Goal: Transaction & Acquisition: Obtain resource

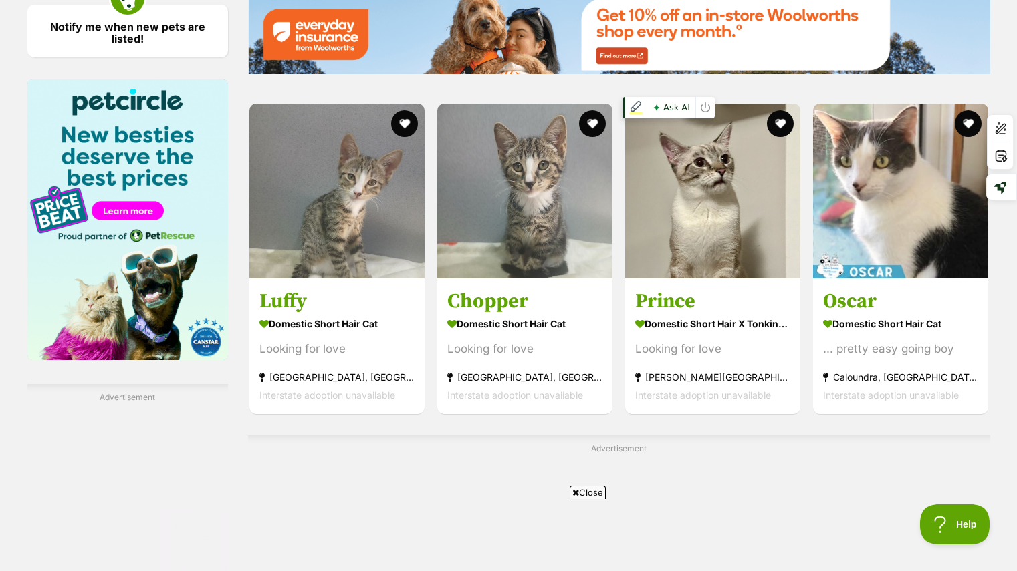
scroll to position [2002, 0]
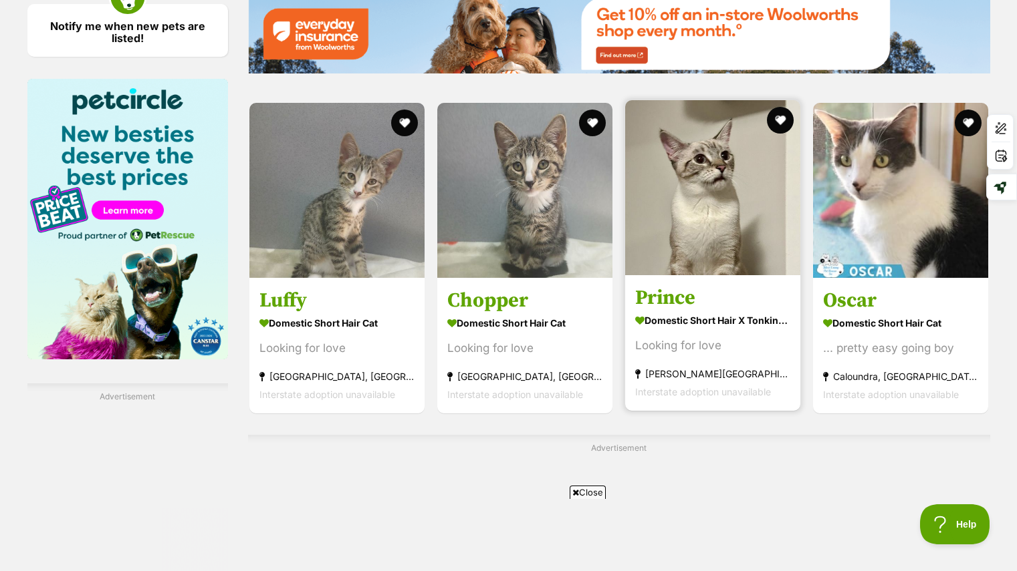
click at [771, 299] on h3 "Prince" at bounding box center [712, 297] width 155 height 25
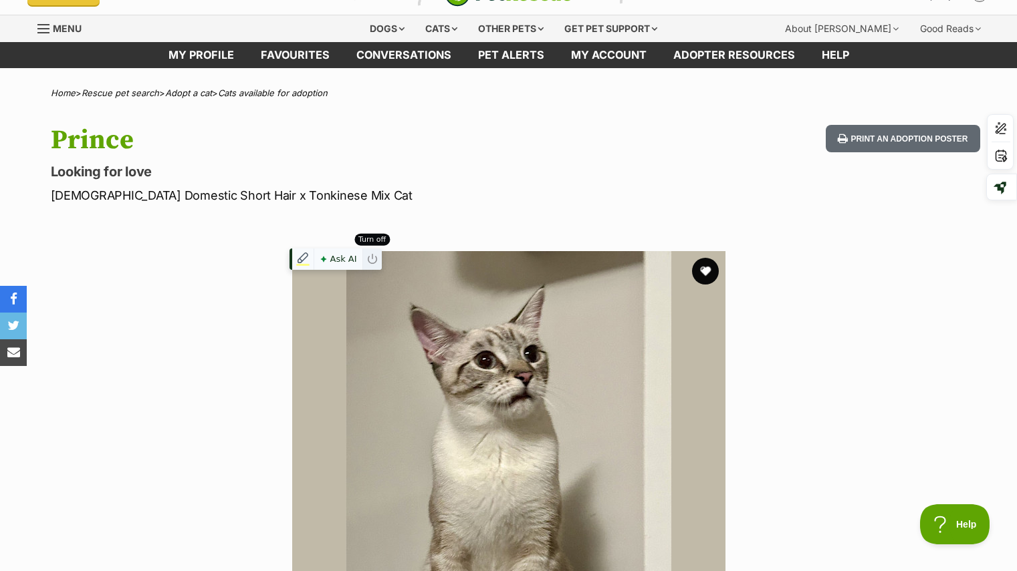
scroll to position [27, 0]
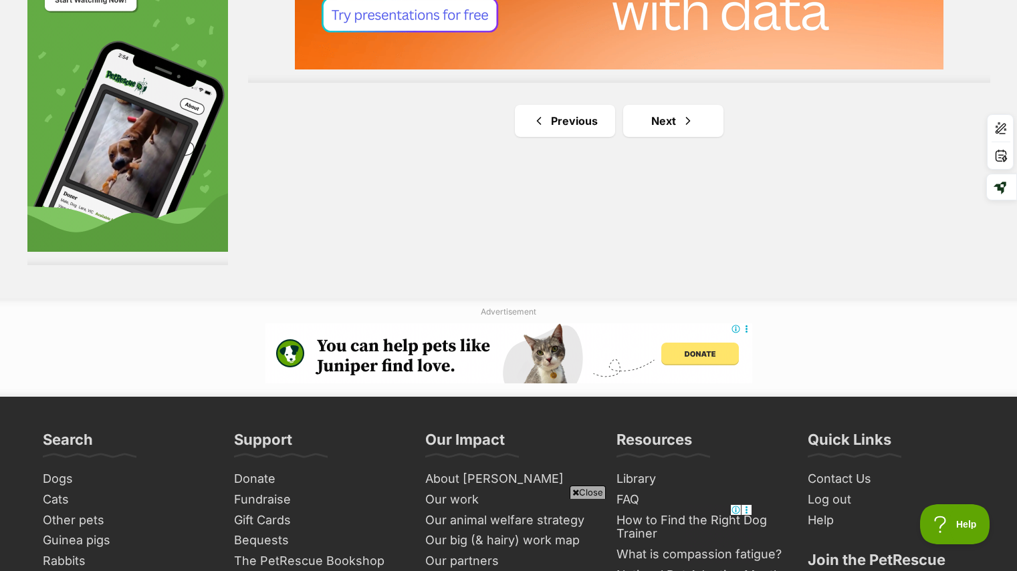
scroll to position [2551, 0]
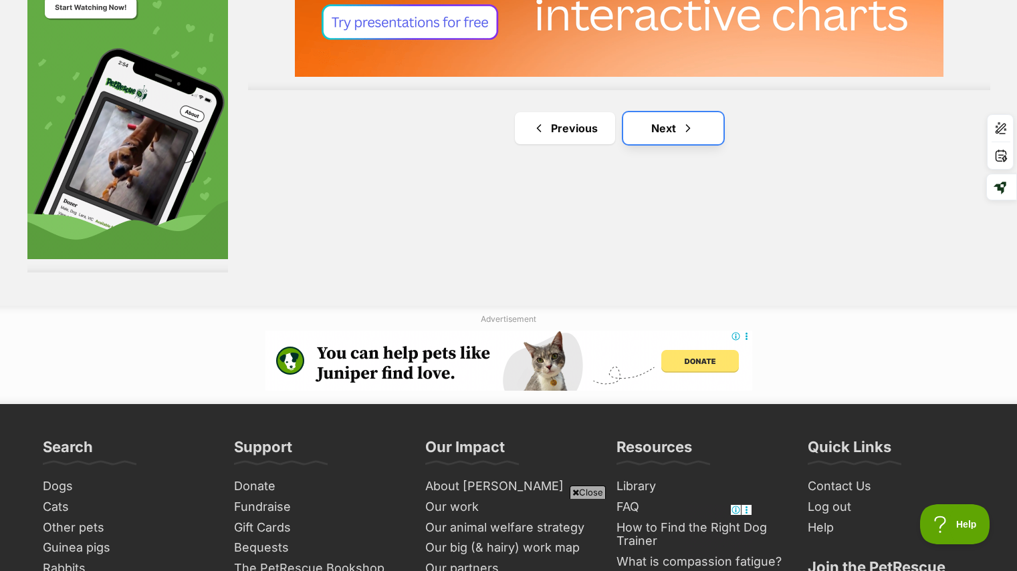
click at [681, 125] on span "Next page" at bounding box center [687, 128] width 13 height 16
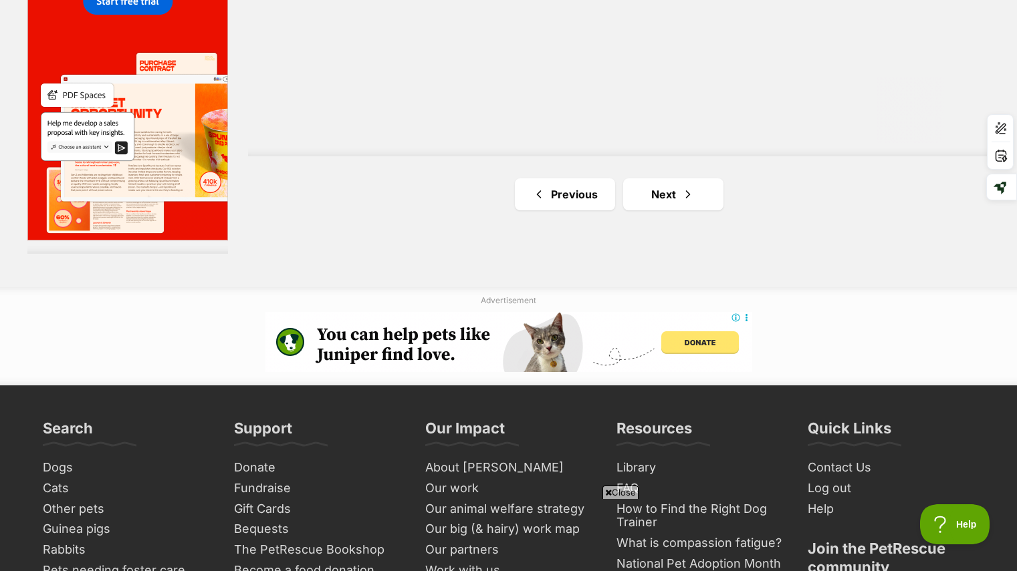
scroll to position [2659, 0]
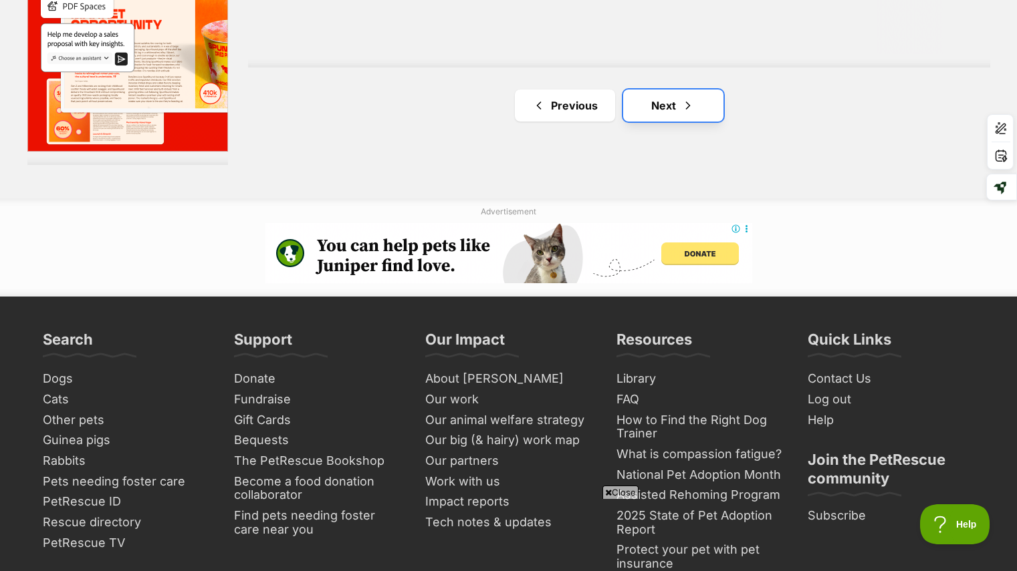
click at [665, 97] on link "Next" at bounding box center [673, 106] width 100 height 32
